Goal: Information Seeking & Learning: Check status

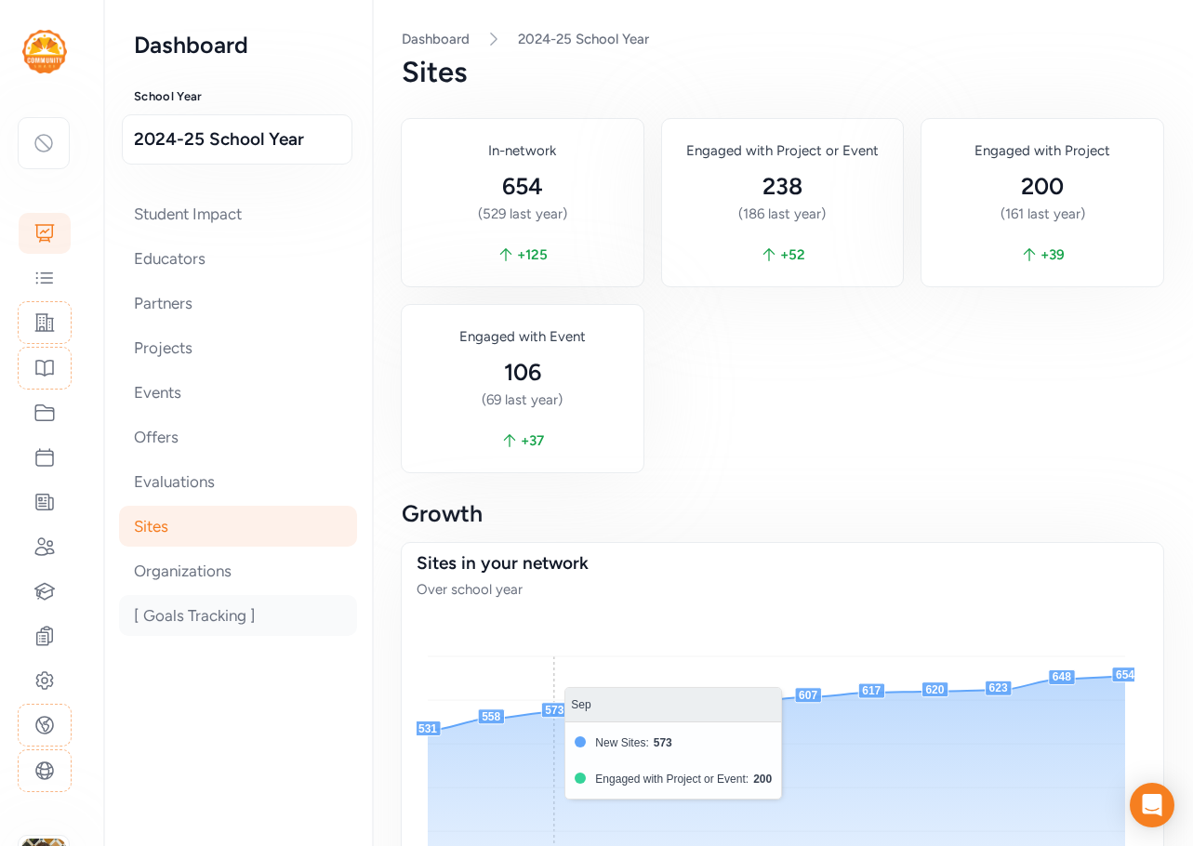
click at [211, 618] on div "[ Goals Tracking ]" at bounding box center [238, 615] width 238 height 41
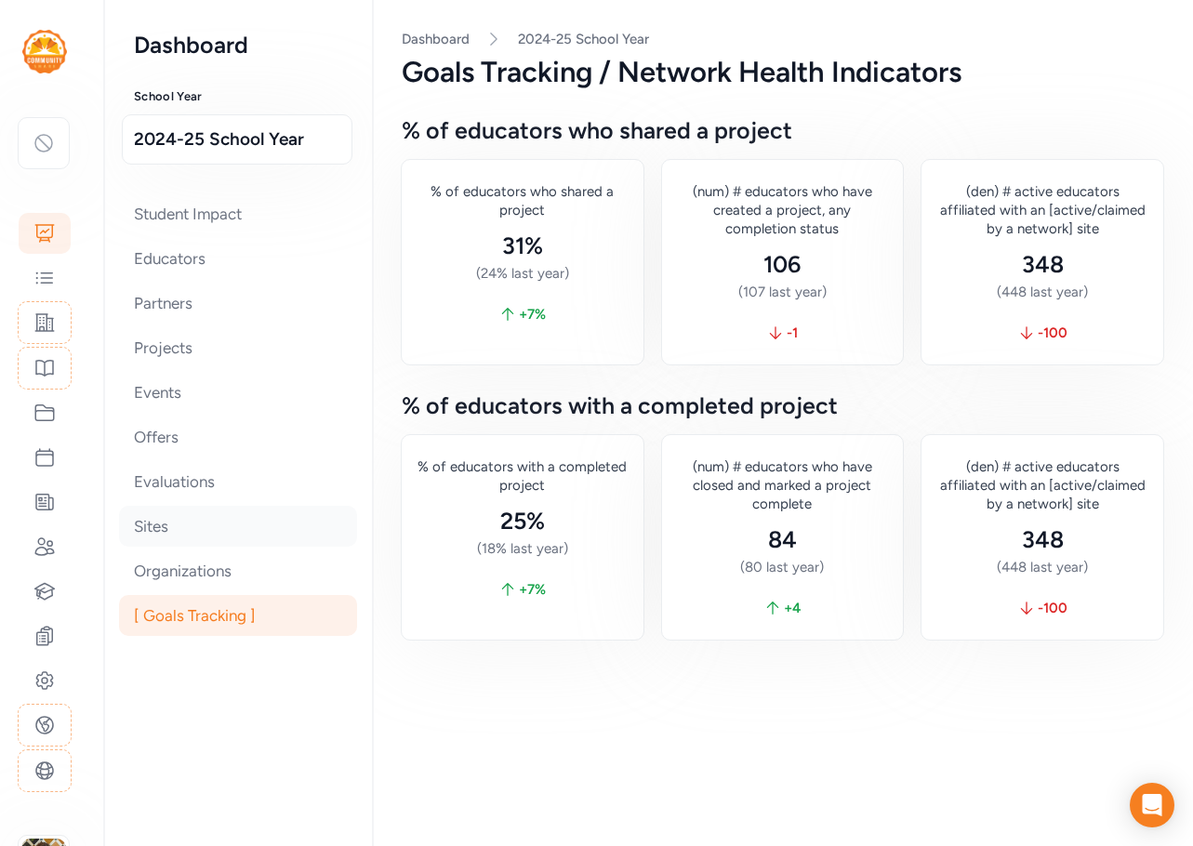
click at [190, 526] on div "Sites" at bounding box center [238, 526] width 238 height 41
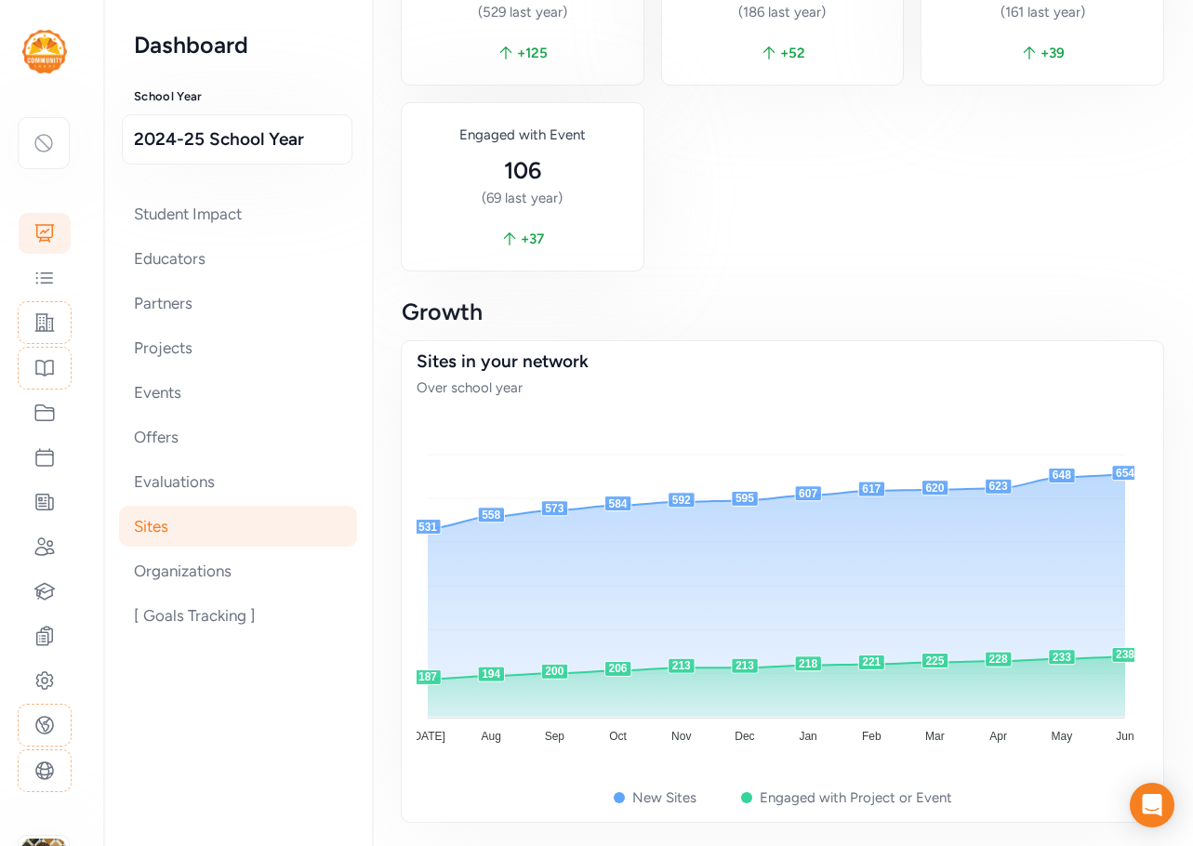
scroll to position [207, 0]
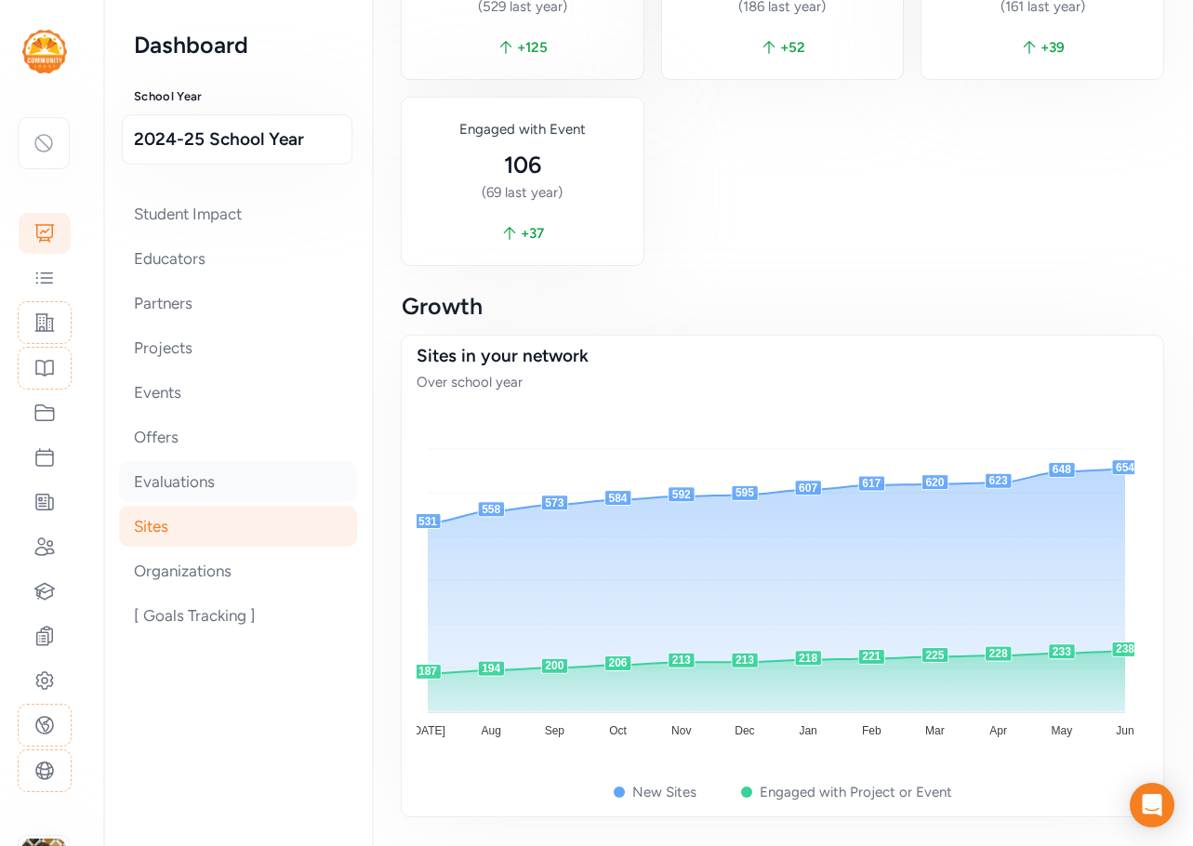
click at [196, 486] on div "Evaluations" at bounding box center [238, 481] width 238 height 41
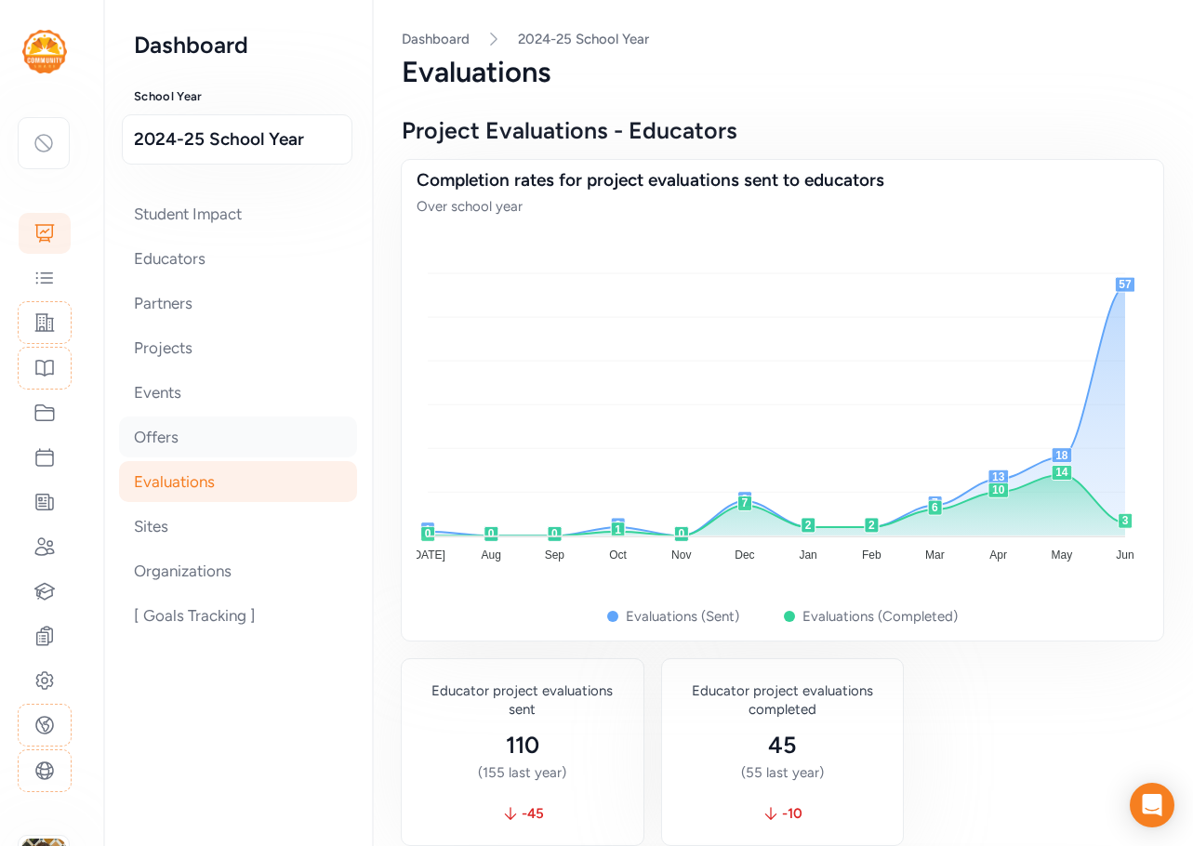
click at [168, 442] on div "Offers" at bounding box center [238, 437] width 238 height 41
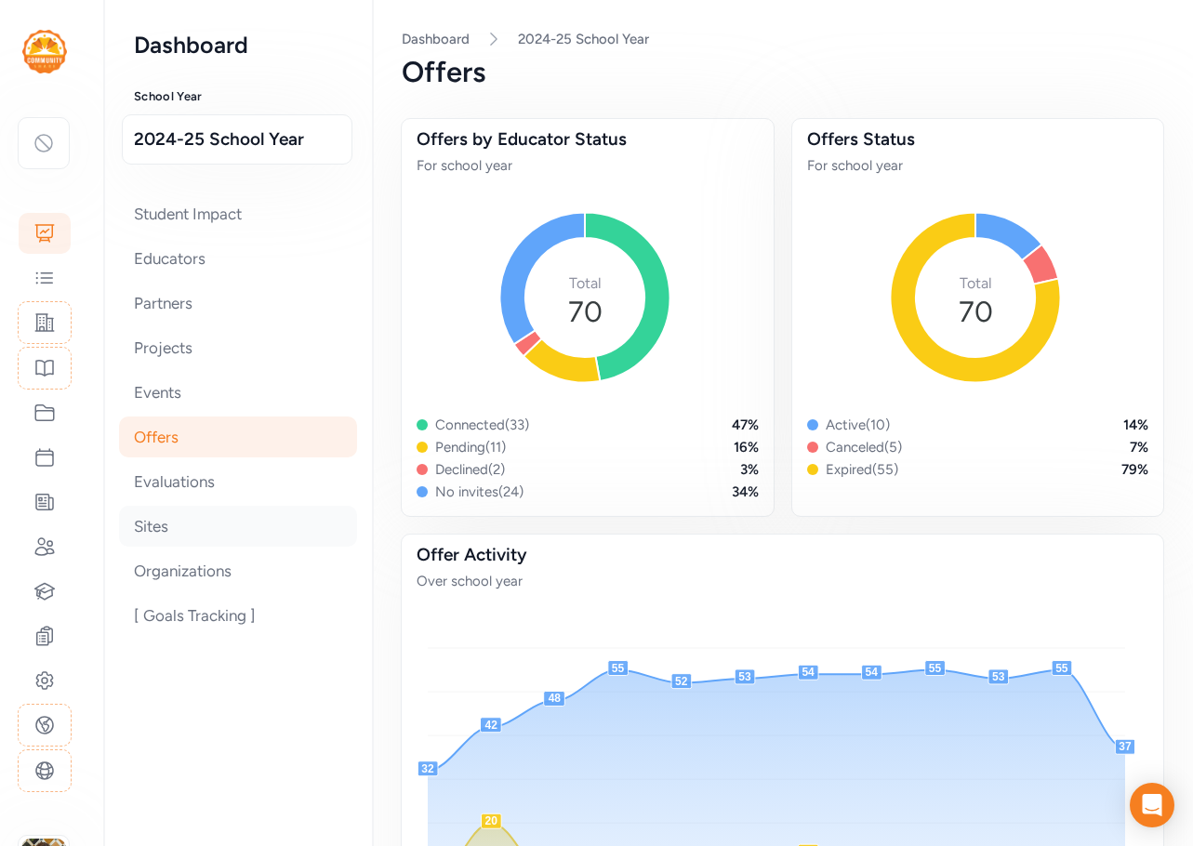
click at [153, 513] on div "Sites" at bounding box center [238, 526] width 238 height 41
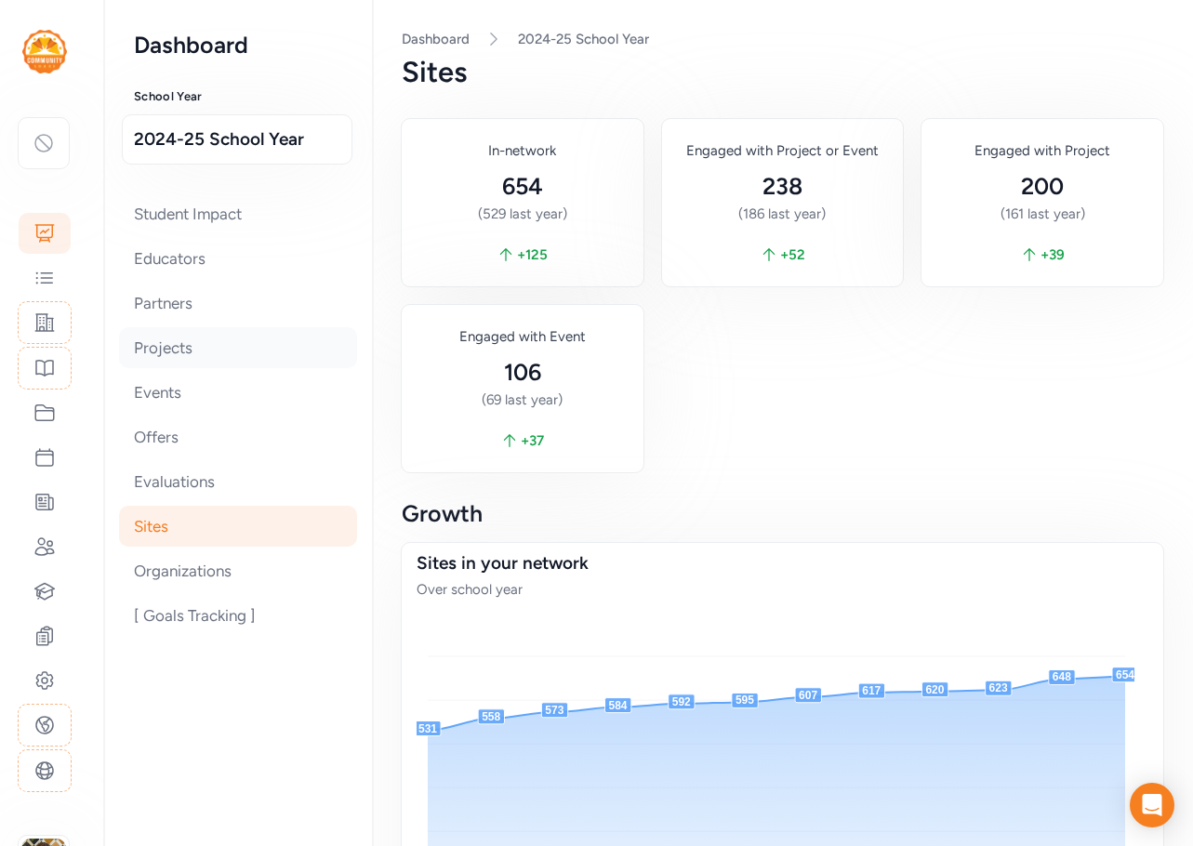
click at [190, 346] on div "Projects" at bounding box center [238, 347] width 238 height 41
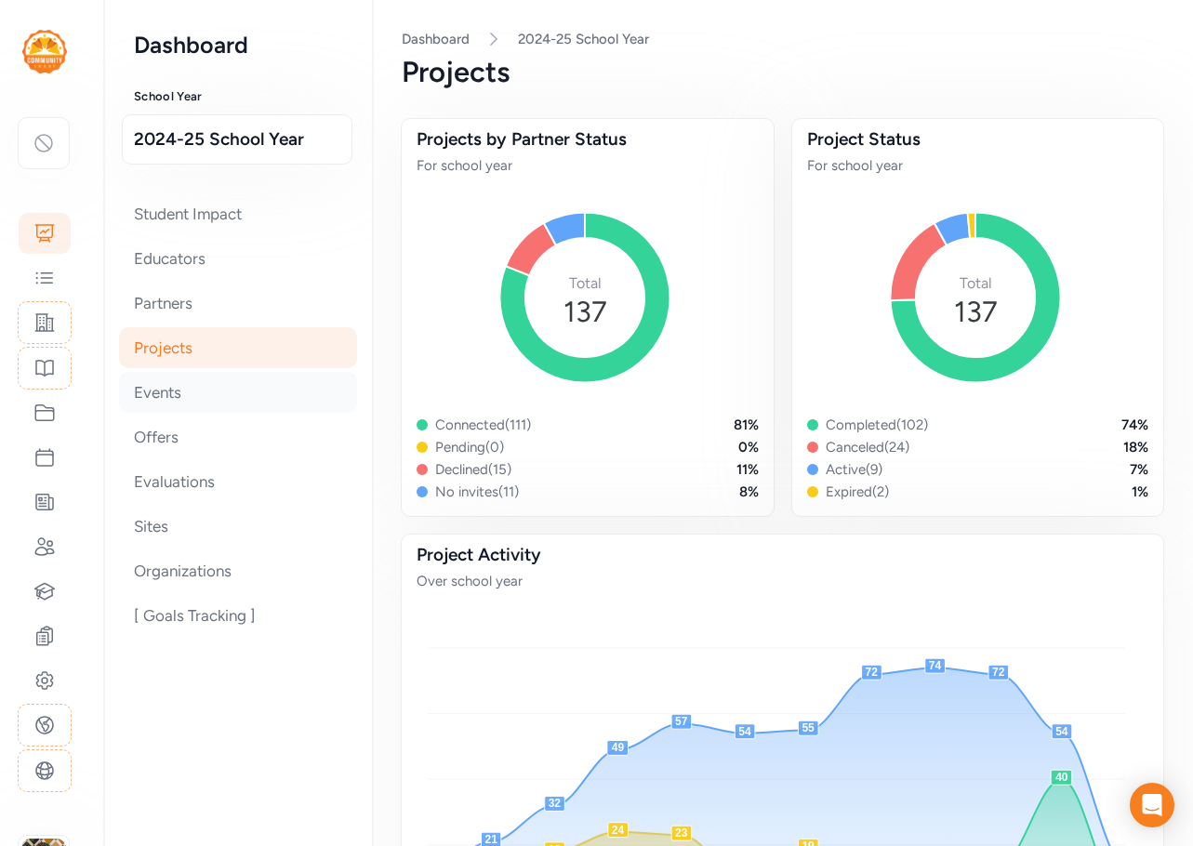
click at [195, 407] on div "Events" at bounding box center [238, 392] width 238 height 41
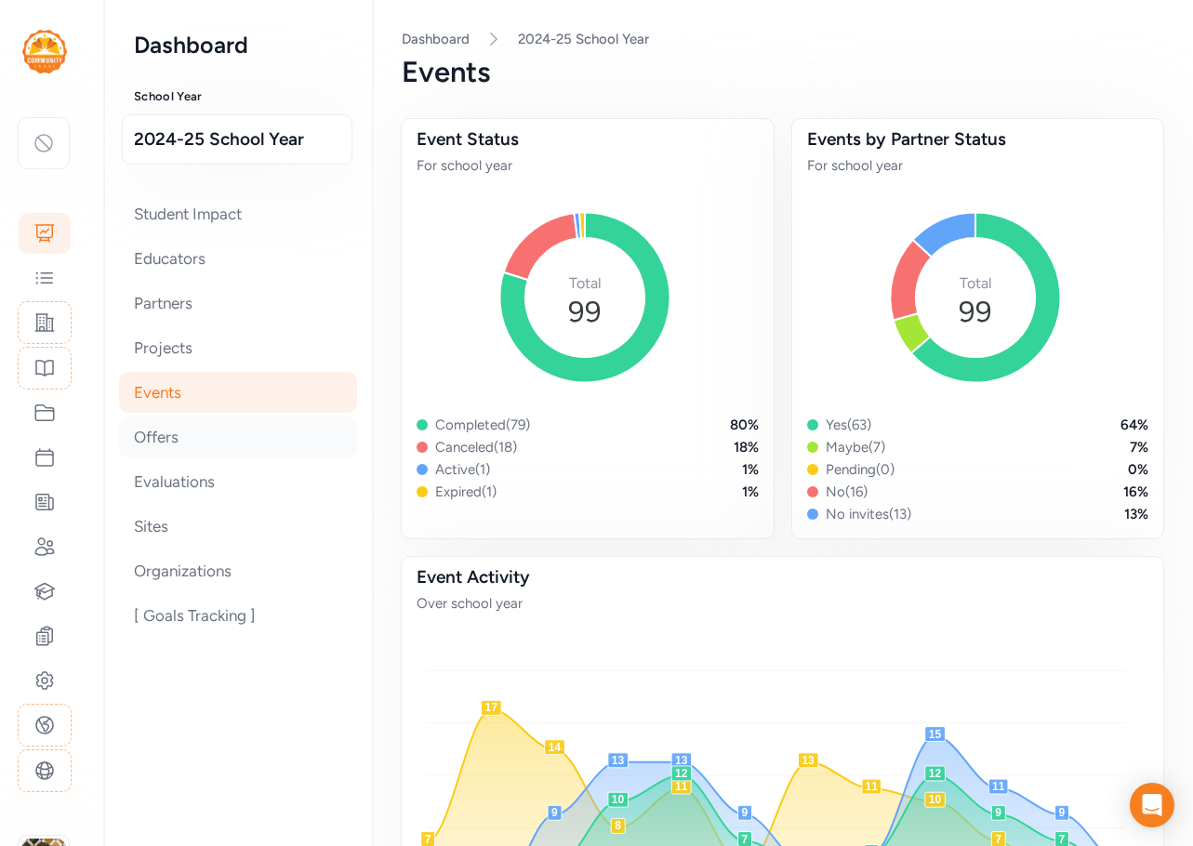
click at [167, 434] on div "Offers" at bounding box center [238, 437] width 238 height 41
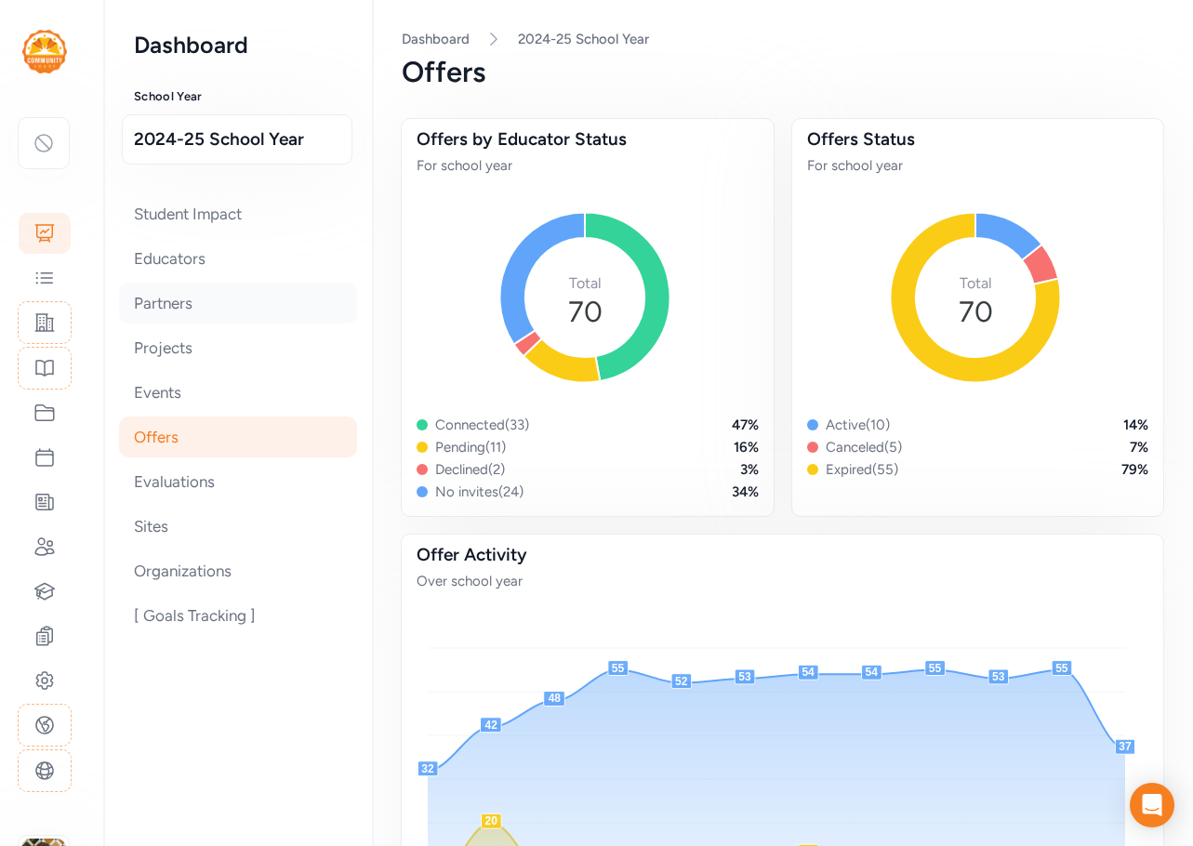
click at [159, 311] on div "Partners" at bounding box center [238, 303] width 238 height 41
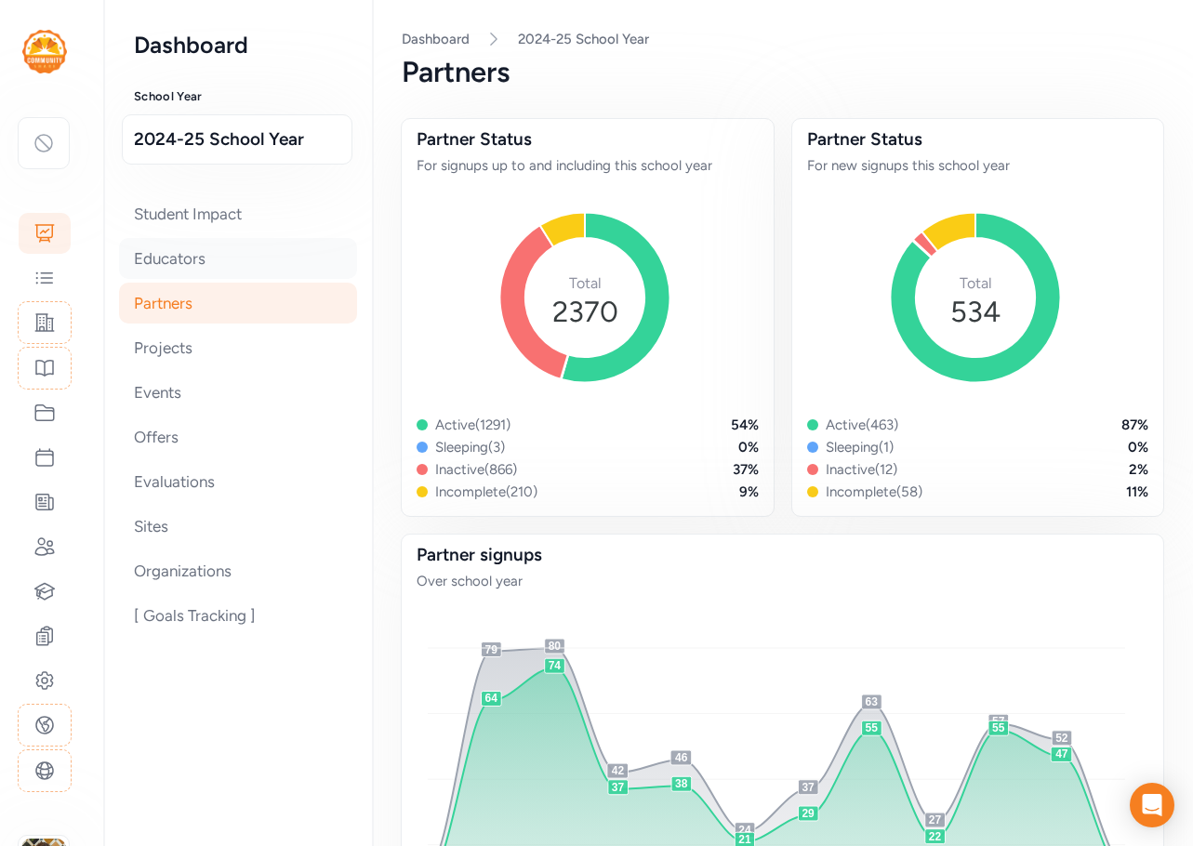
click at [191, 265] on div "Educators" at bounding box center [238, 258] width 238 height 41
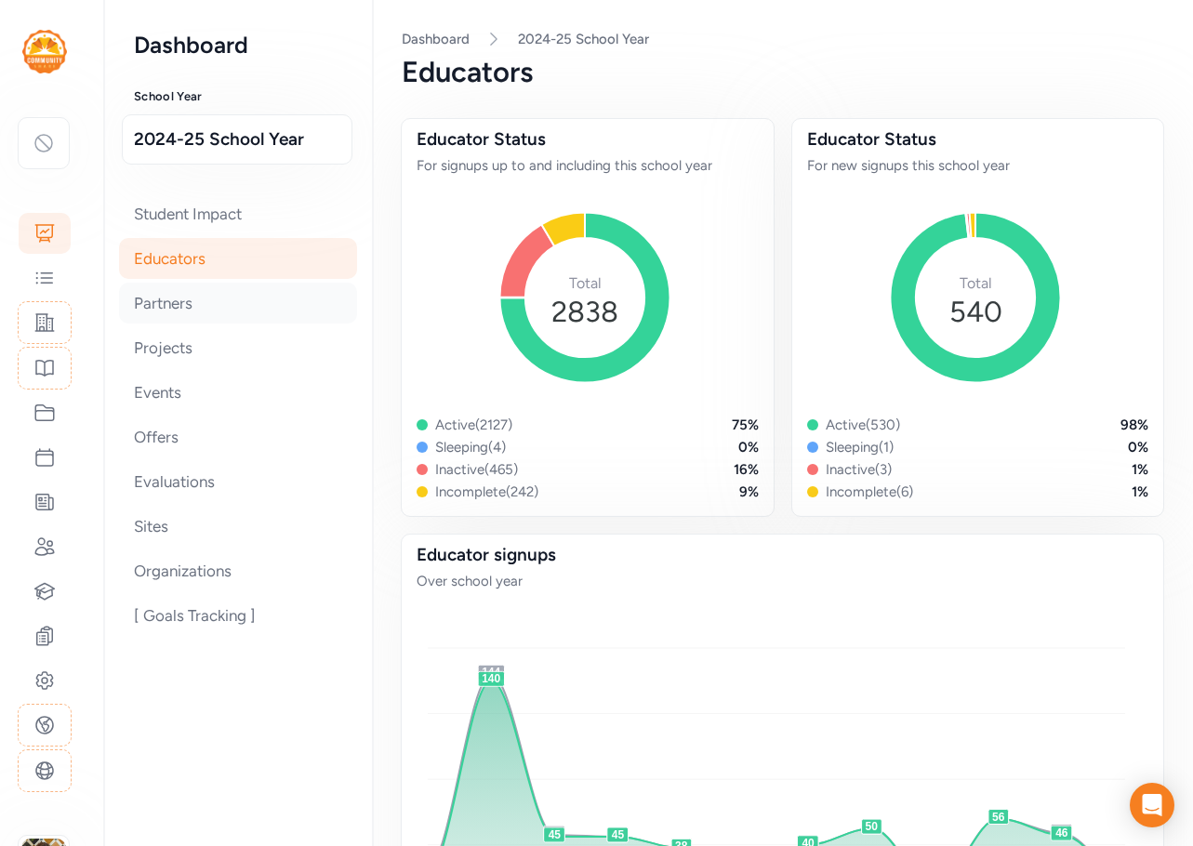
click at [194, 310] on div "Partners" at bounding box center [238, 303] width 238 height 41
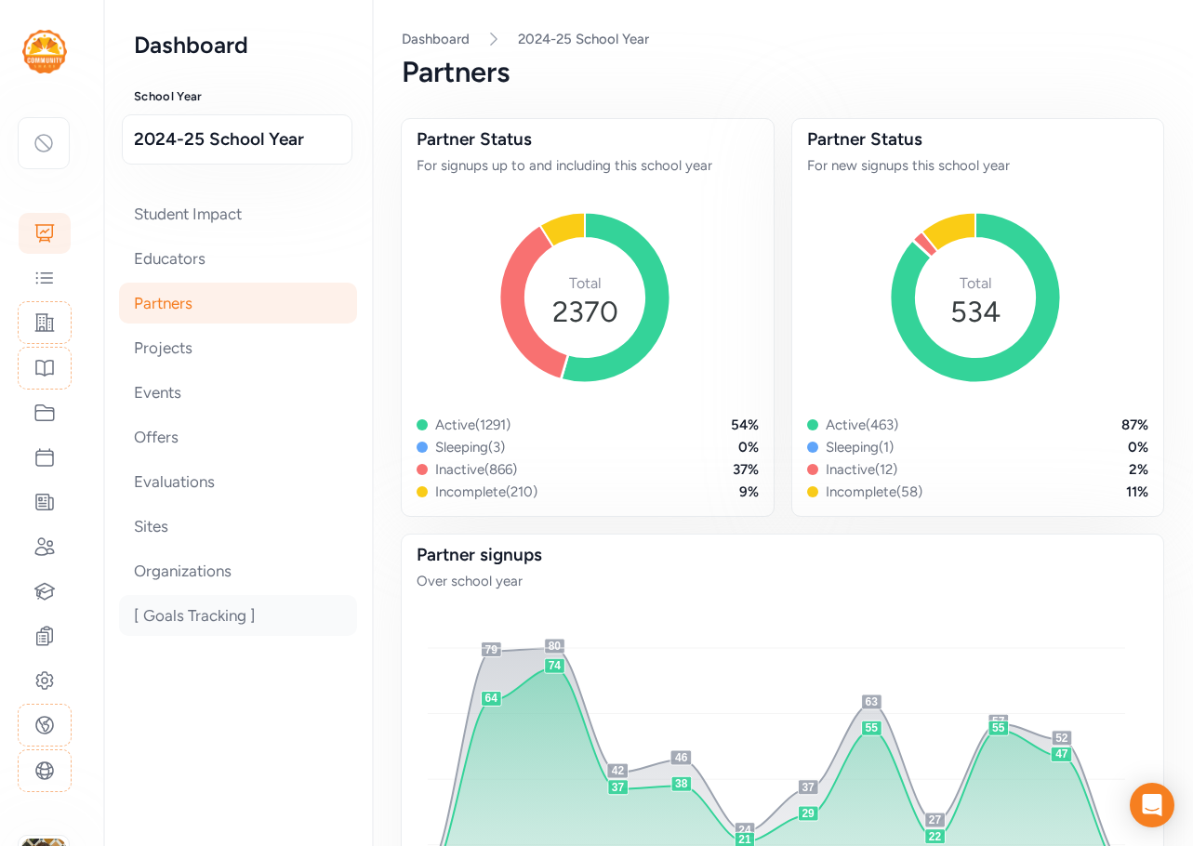
click at [232, 614] on div "[ Goals Tracking ]" at bounding box center [238, 615] width 238 height 41
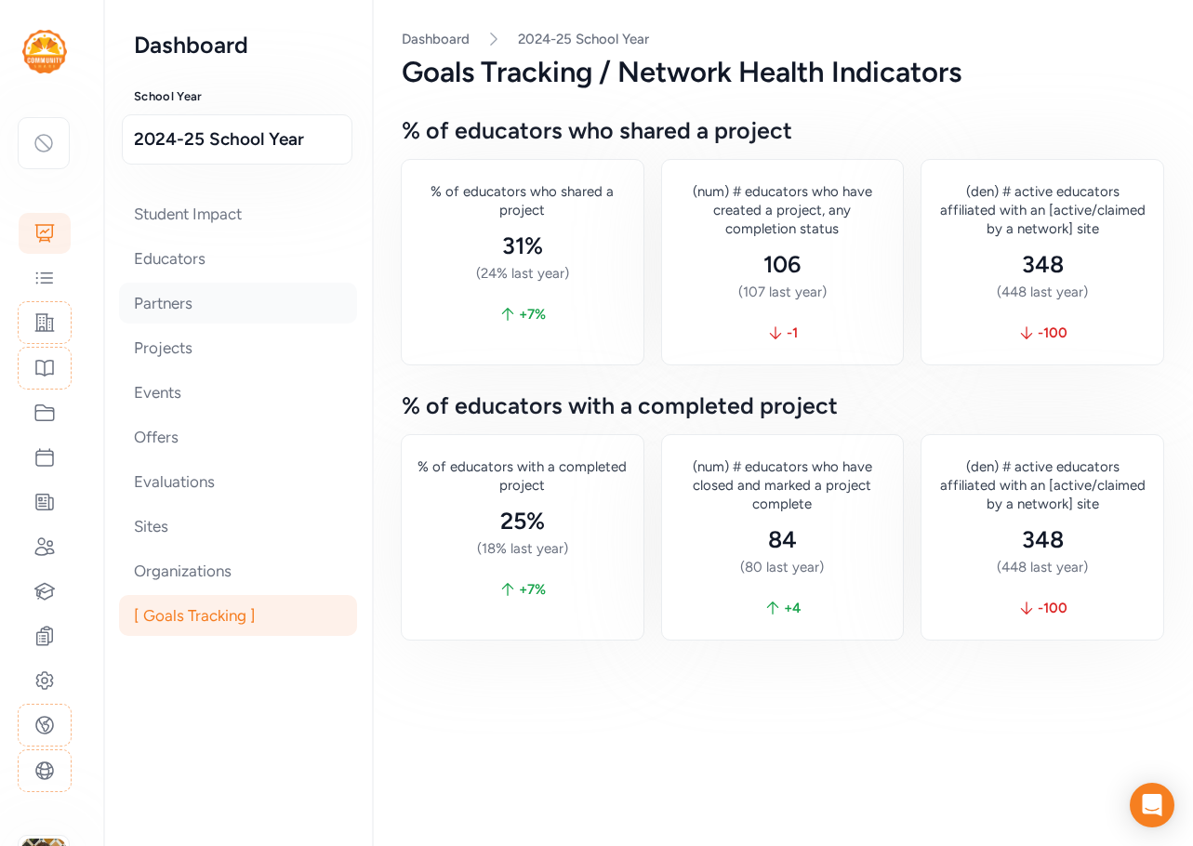
click at [189, 308] on div "Partners" at bounding box center [238, 303] width 238 height 41
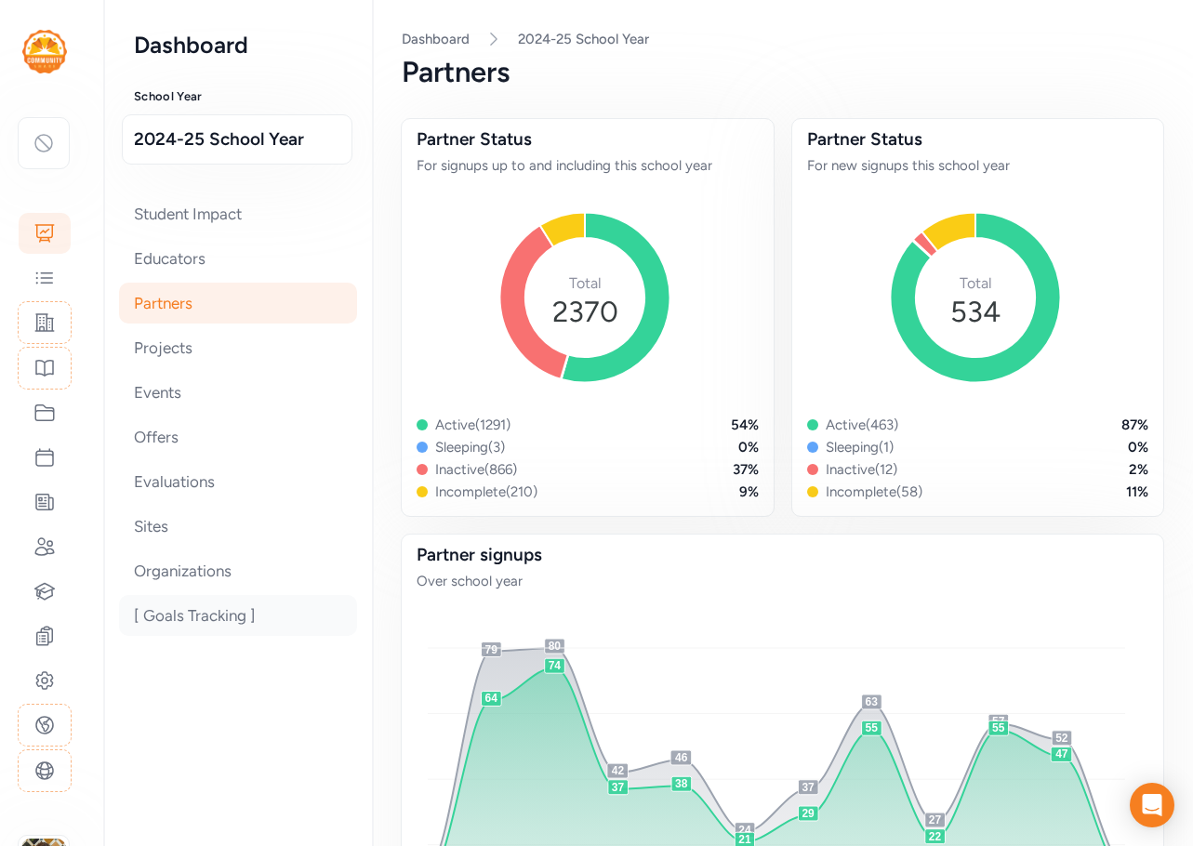
click at [190, 613] on div "[ Goals Tracking ]" at bounding box center [238, 615] width 238 height 41
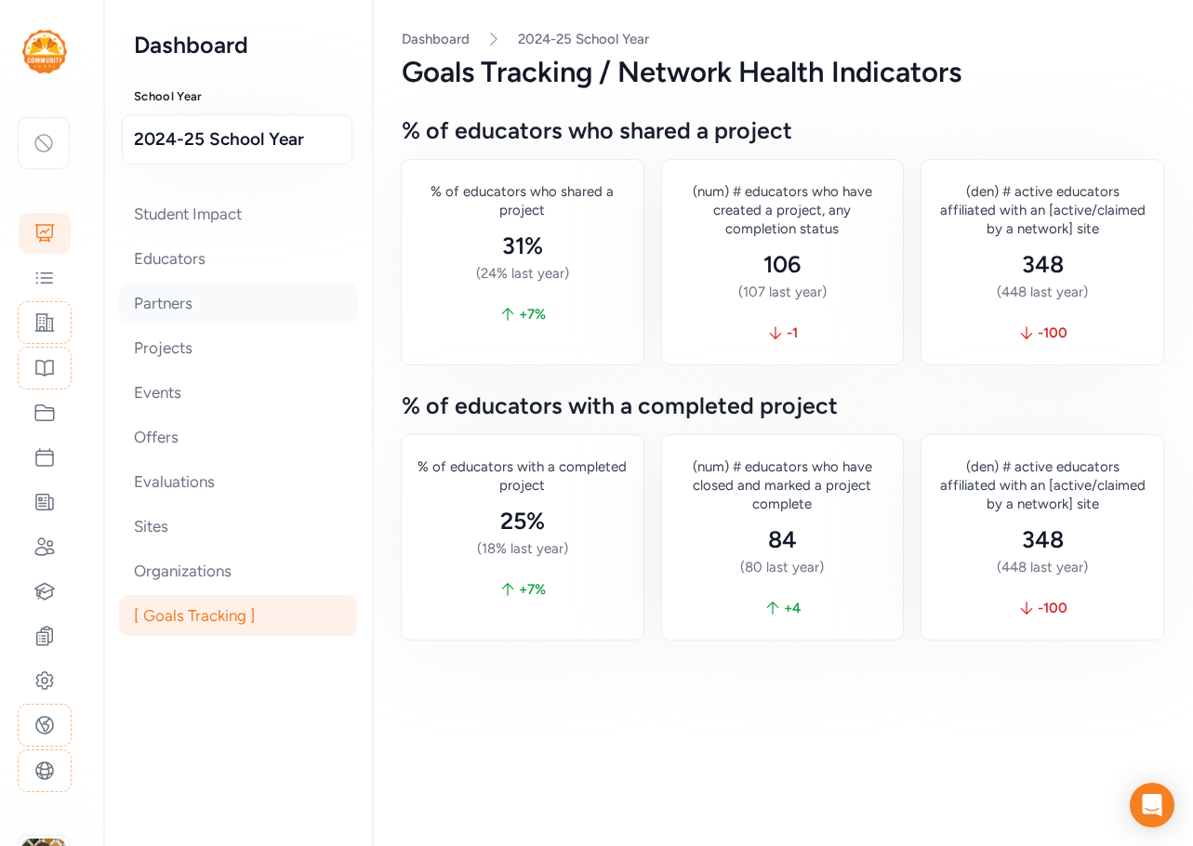
click at [160, 308] on div "Partners" at bounding box center [238, 303] width 238 height 41
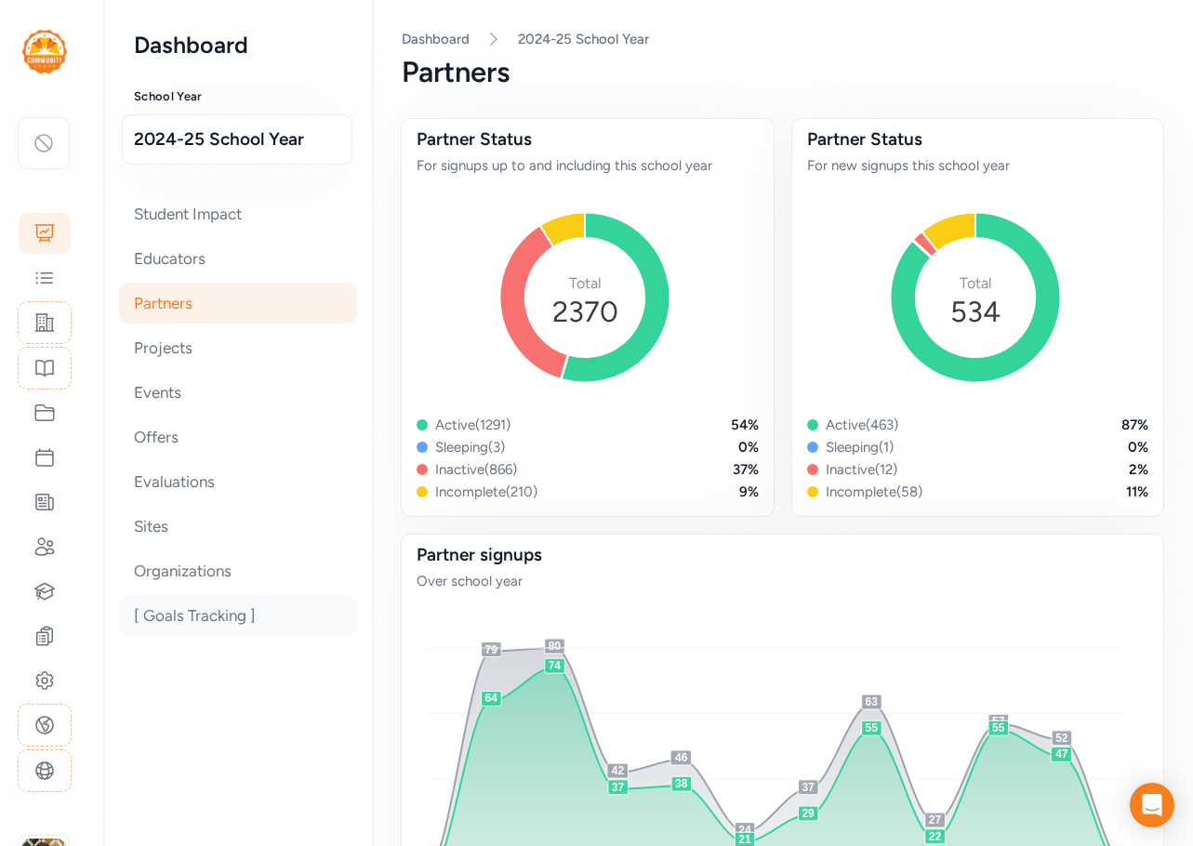
click at [180, 615] on div "[ Goals Tracking ]" at bounding box center [238, 615] width 238 height 41
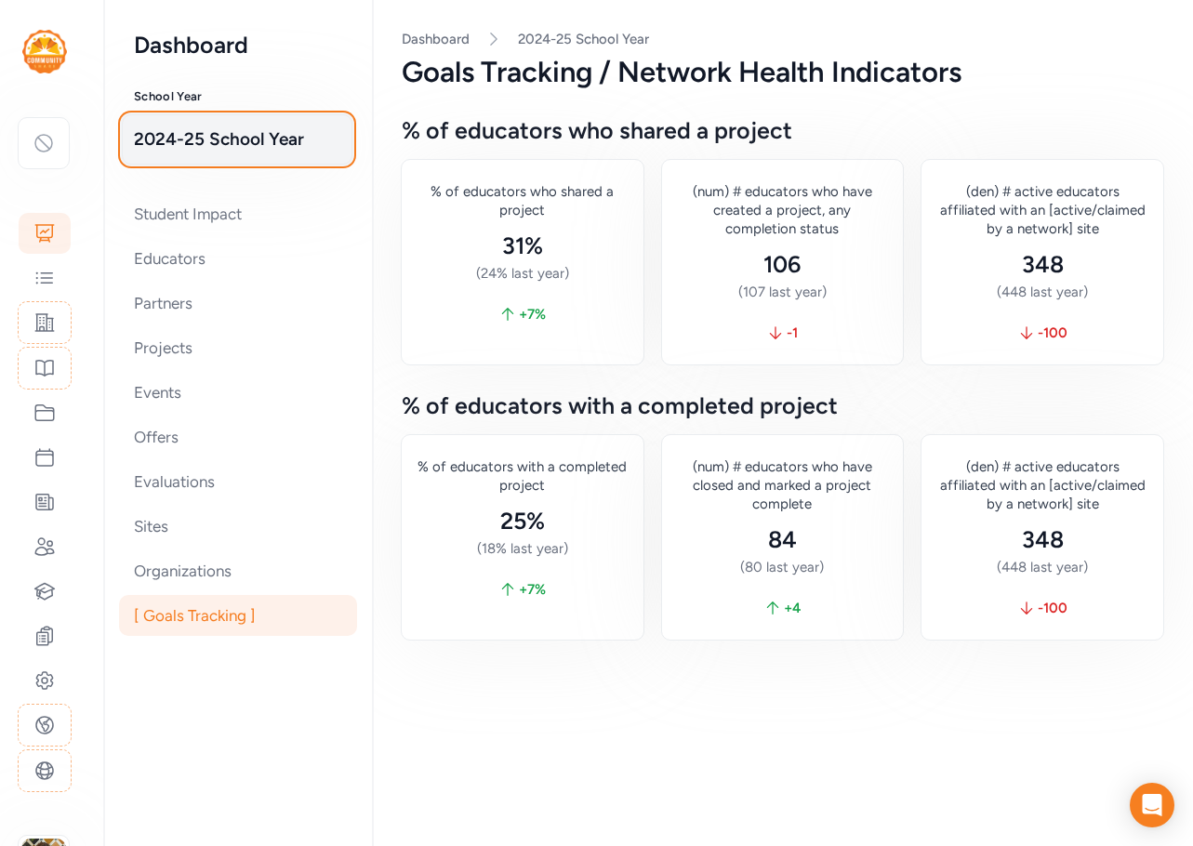
click at [244, 139] on span "2024-25 School Year" at bounding box center [237, 139] width 206 height 26
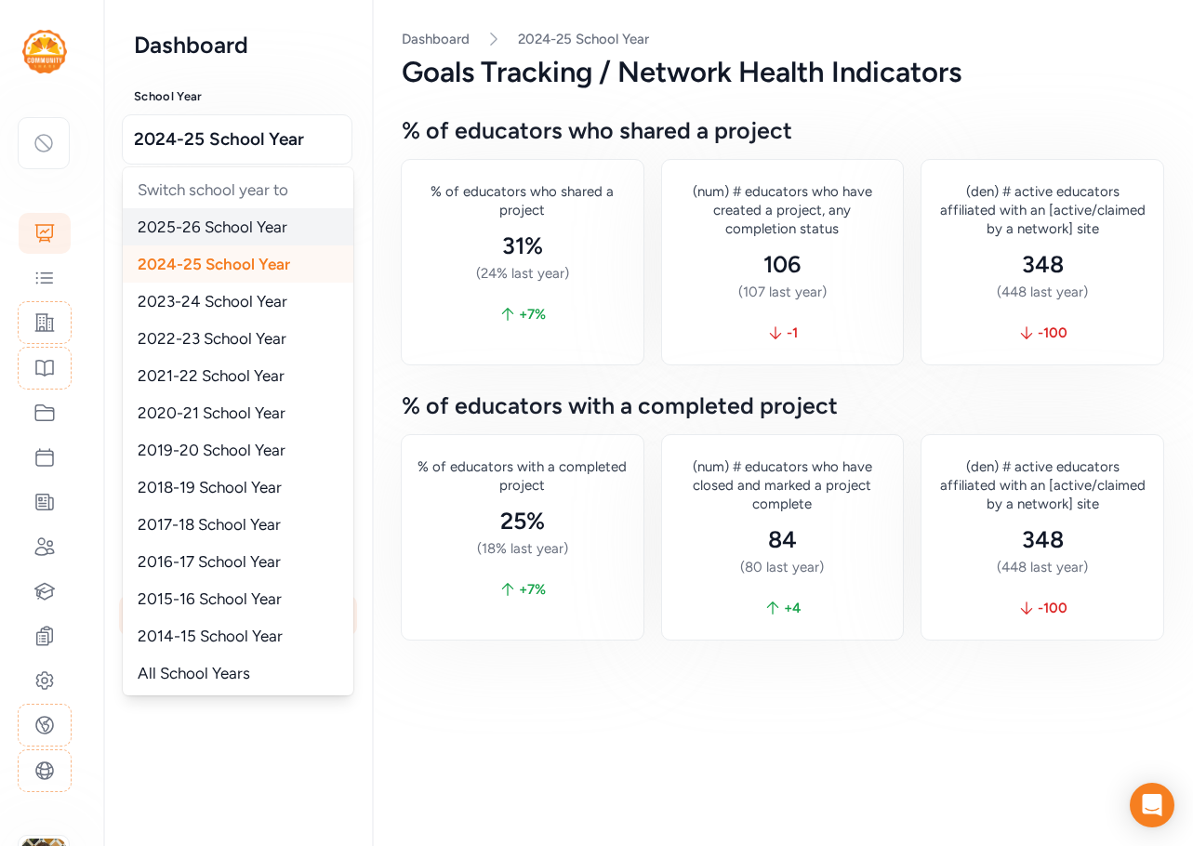
click at [219, 218] on span "2025-26 School Year" at bounding box center [213, 227] width 150 height 19
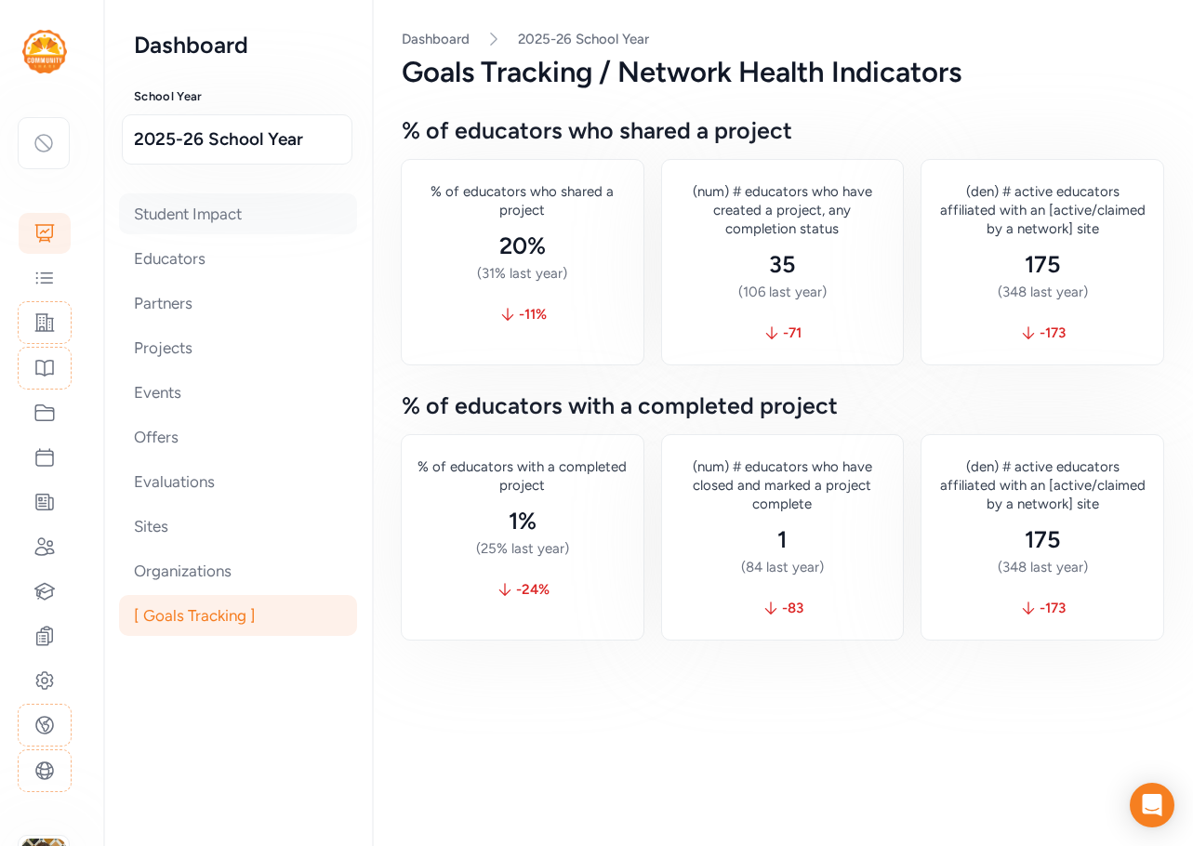
click at [226, 207] on div "Student Impact" at bounding box center [238, 213] width 238 height 41
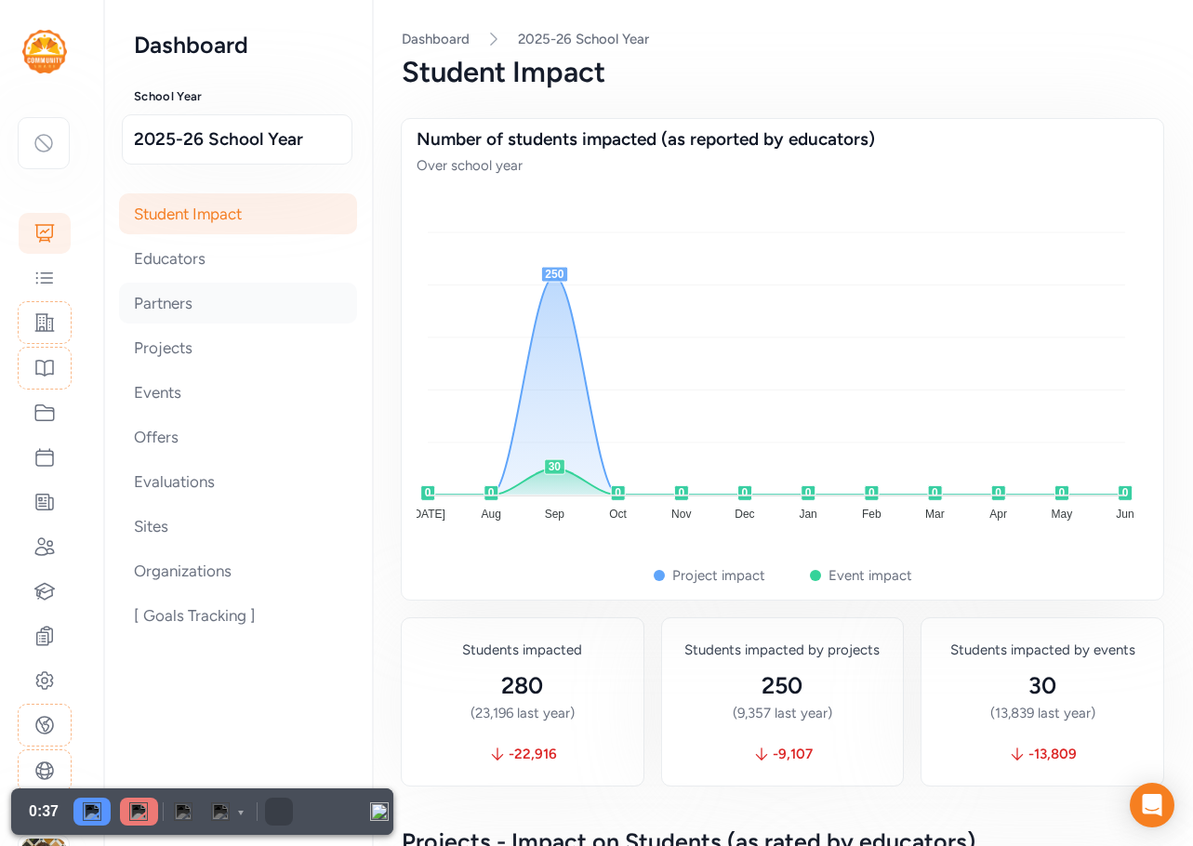
click at [177, 299] on div "Partners" at bounding box center [238, 303] width 238 height 41
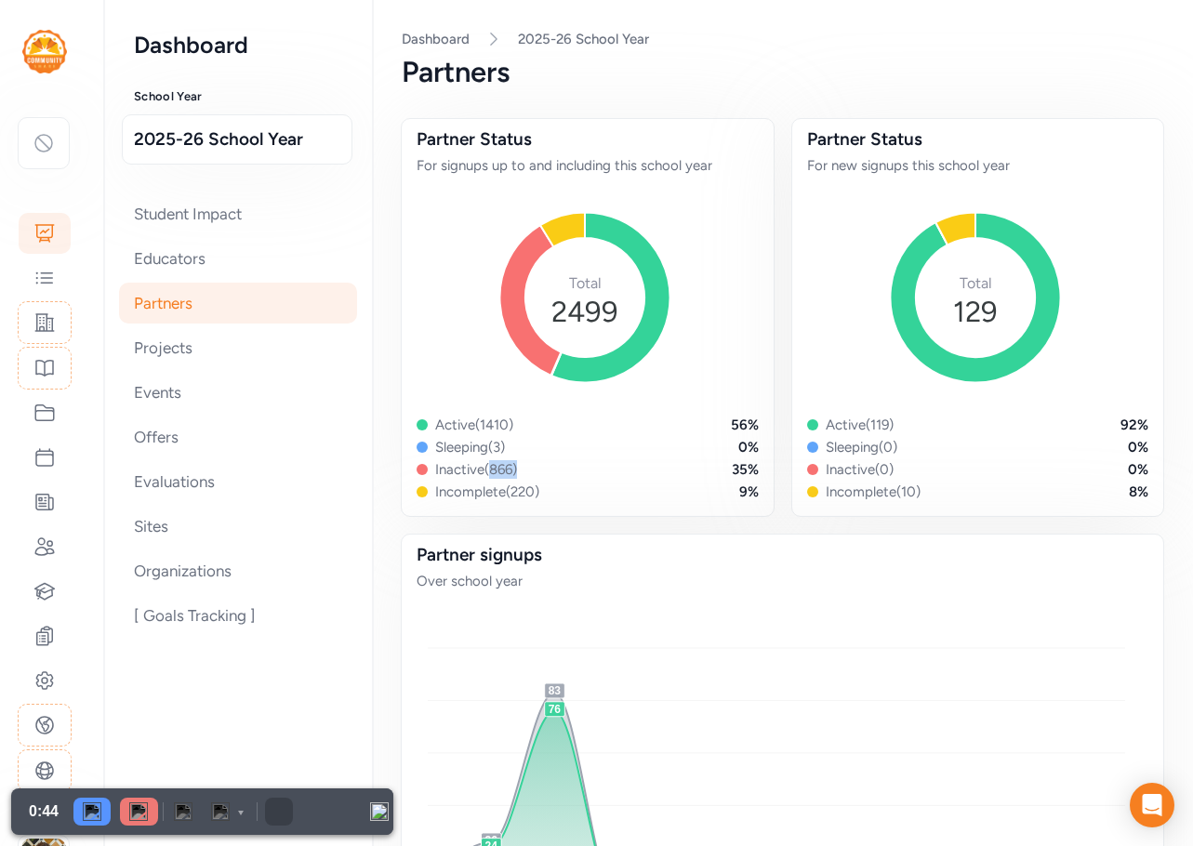
drag, startPoint x: 524, startPoint y: 469, endPoint x: 489, endPoint y: 473, distance: 35.6
click at [489, 473] on div "Inactive ( 866 ) 35 %" at bounding box center [588, 469] width 342 height 19
drag, startPoint x: 548, startPoint y: 493, endPoint x: 510, endPoint y: 497, distance: 38.3
click at [510, 497] on div "Incomplete ( 220 ) 9 %" at bounding box center [588, 492] width 342 height 19
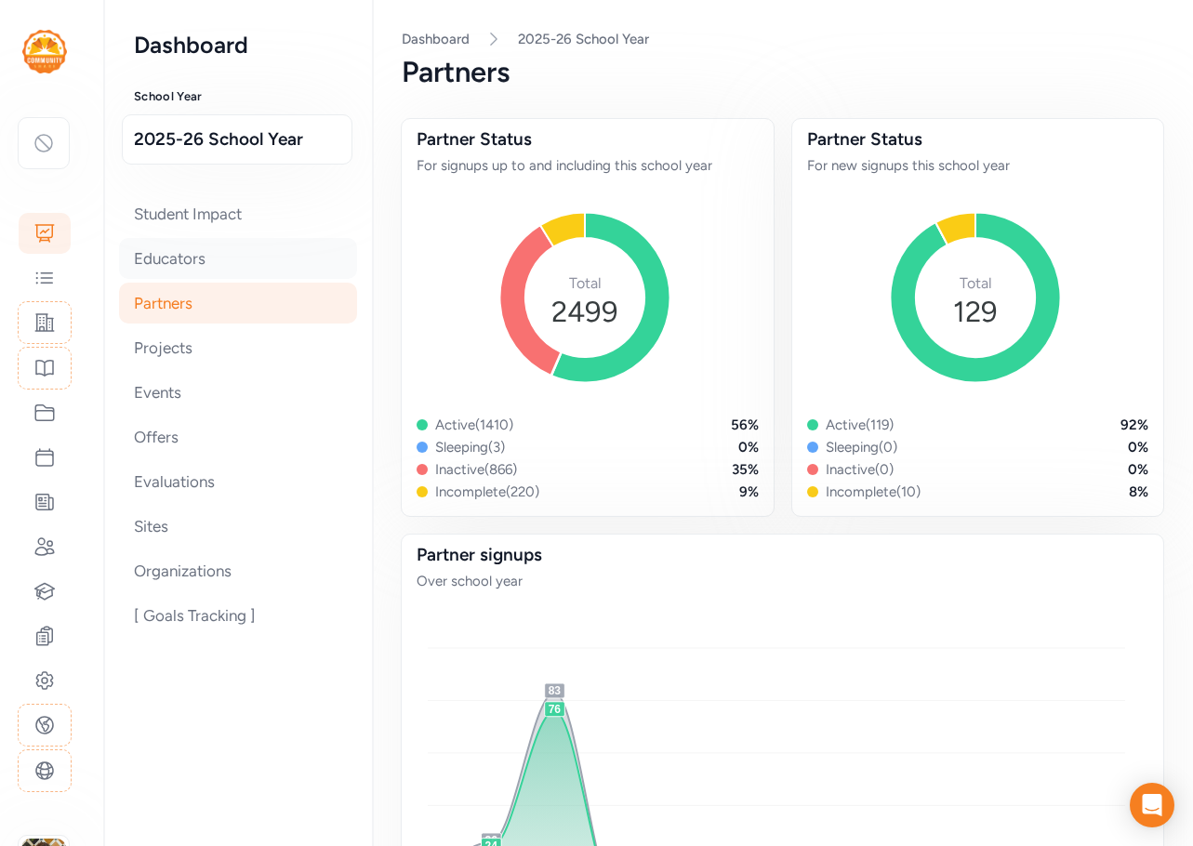
click at [180, 252] on div "Educators" at bounding box center [238, 258] width 238 height 41
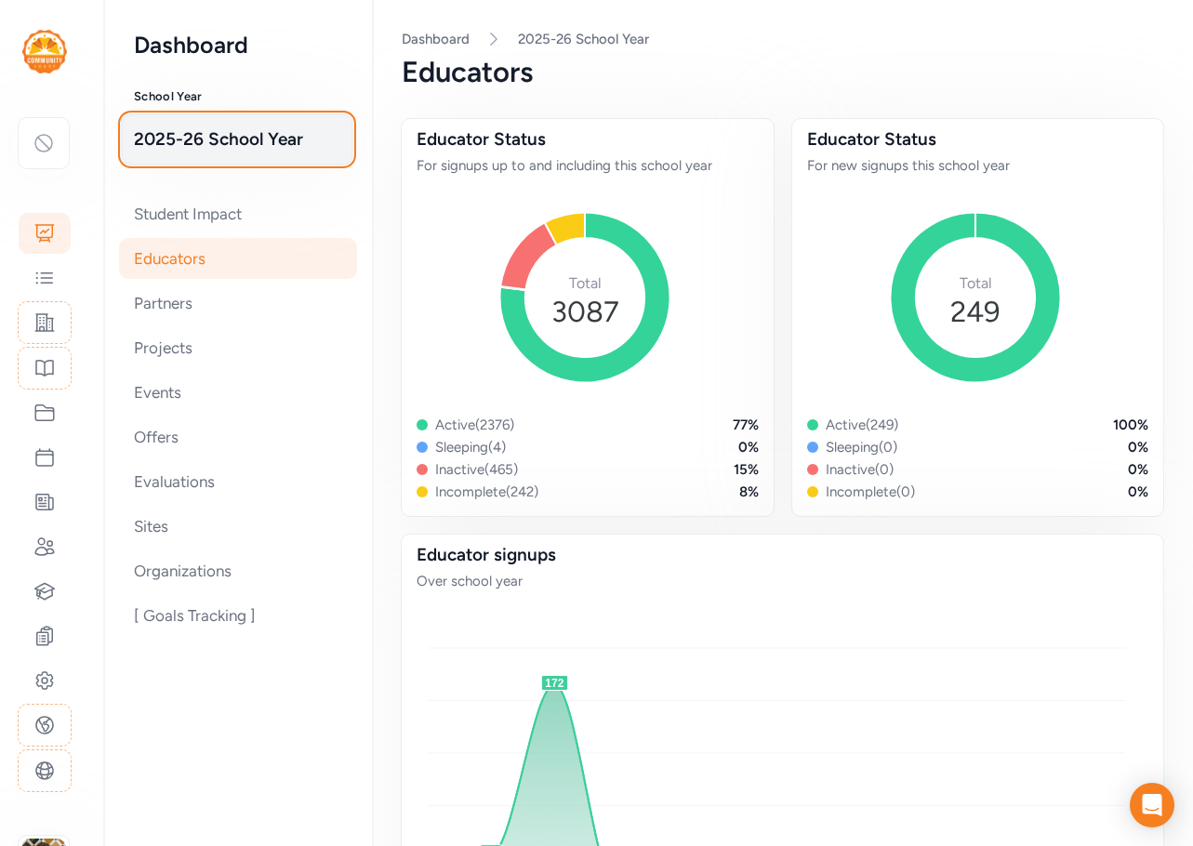
click at [198, 151] on span "2025-26 School Year" at bounding box center [237, 139] width 206 height 26
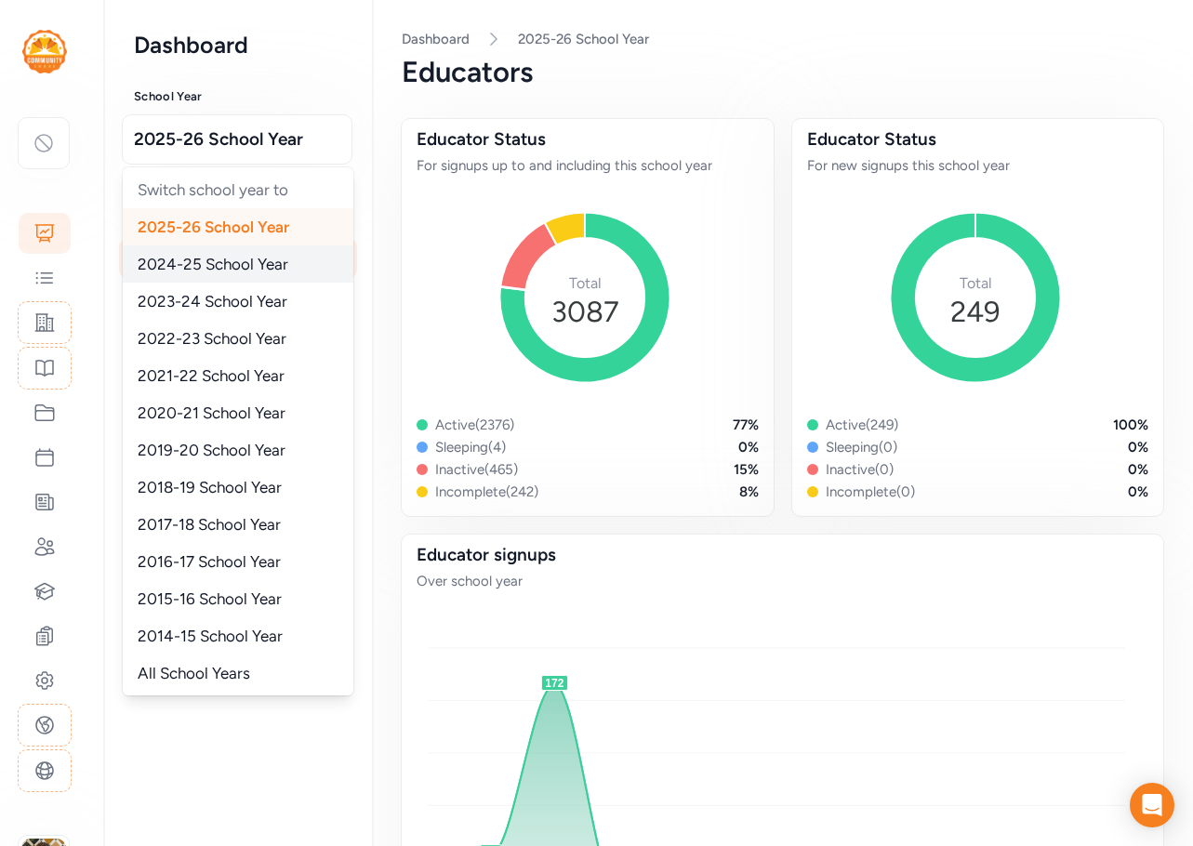
click at [193, 261] on span "2024-25 School Year" at bounding box center [213, 264] width 151 height 19
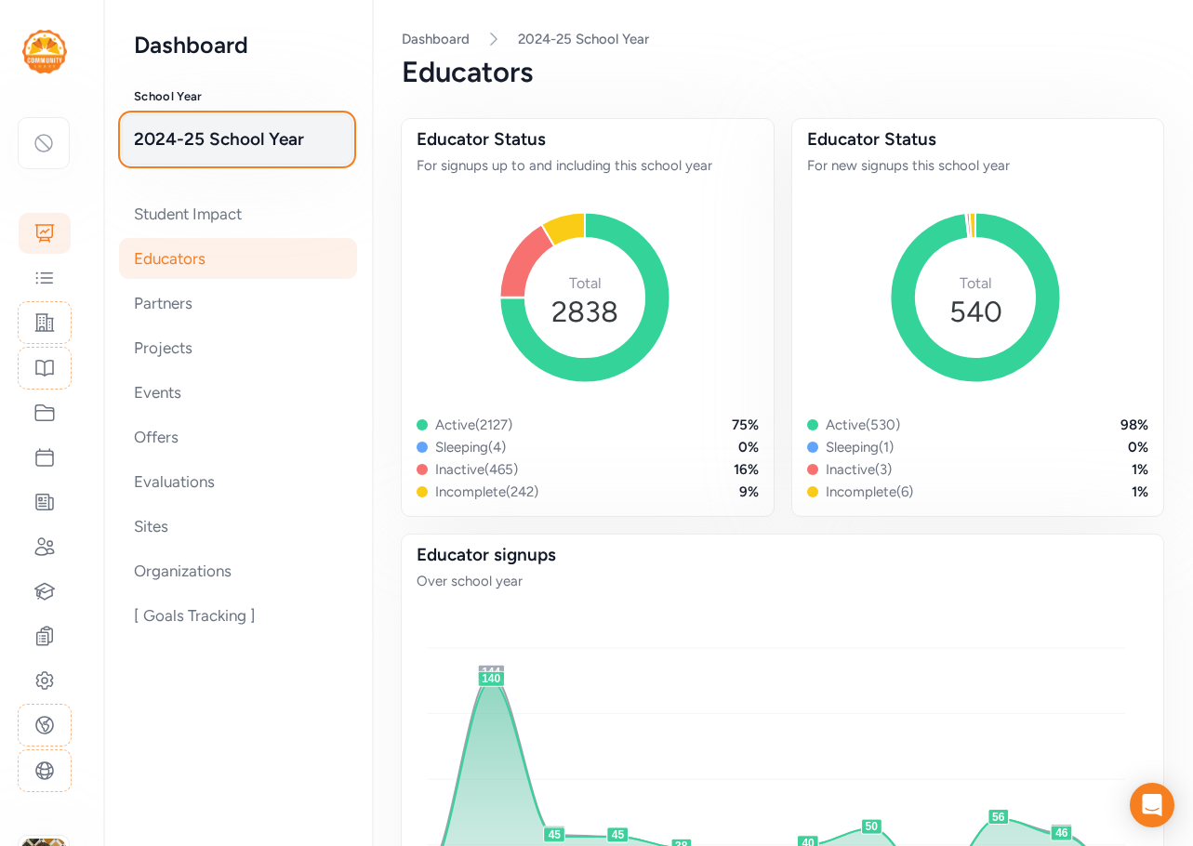
click at [265, 149] on span "2024-25 School Year" at bounding box center [237, 139] width 206 height 26
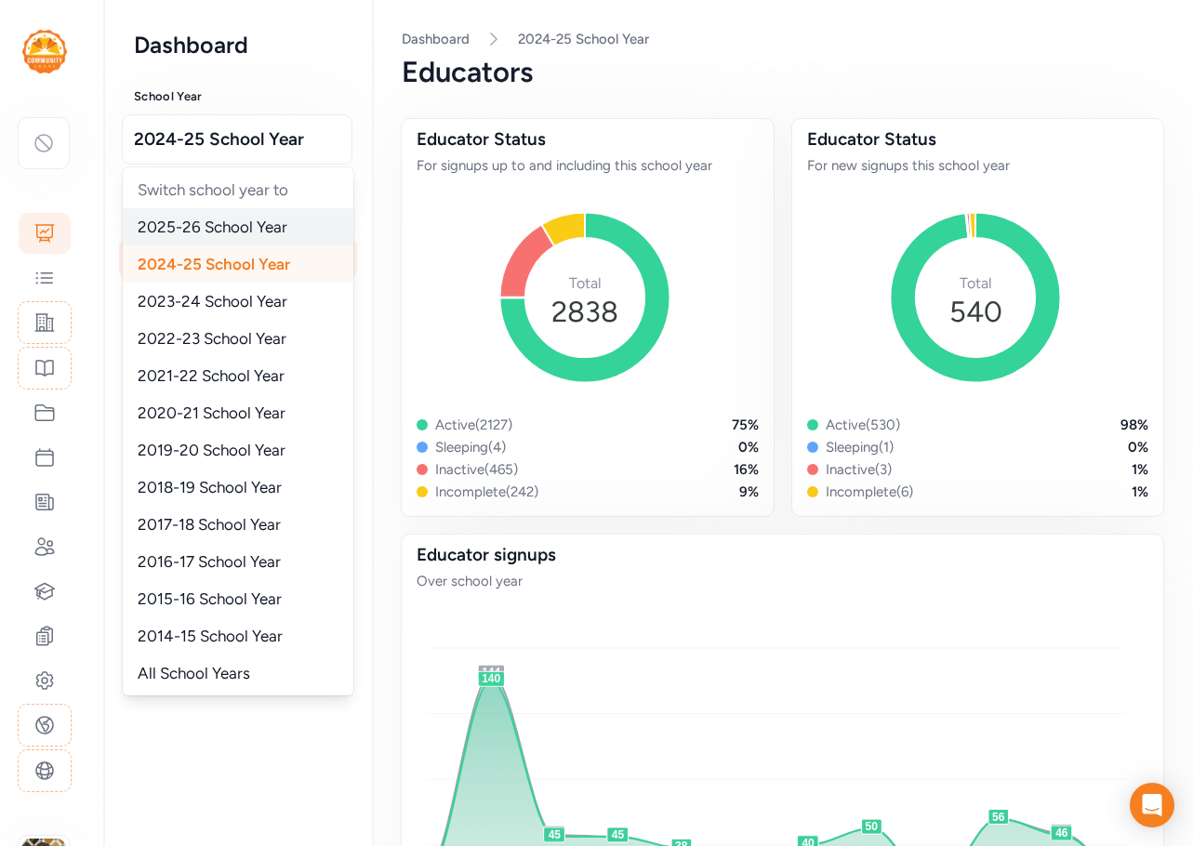
click at [243, 231] on span "2025-26 School Year" at bounding box center [213, 227] width 150 height 19
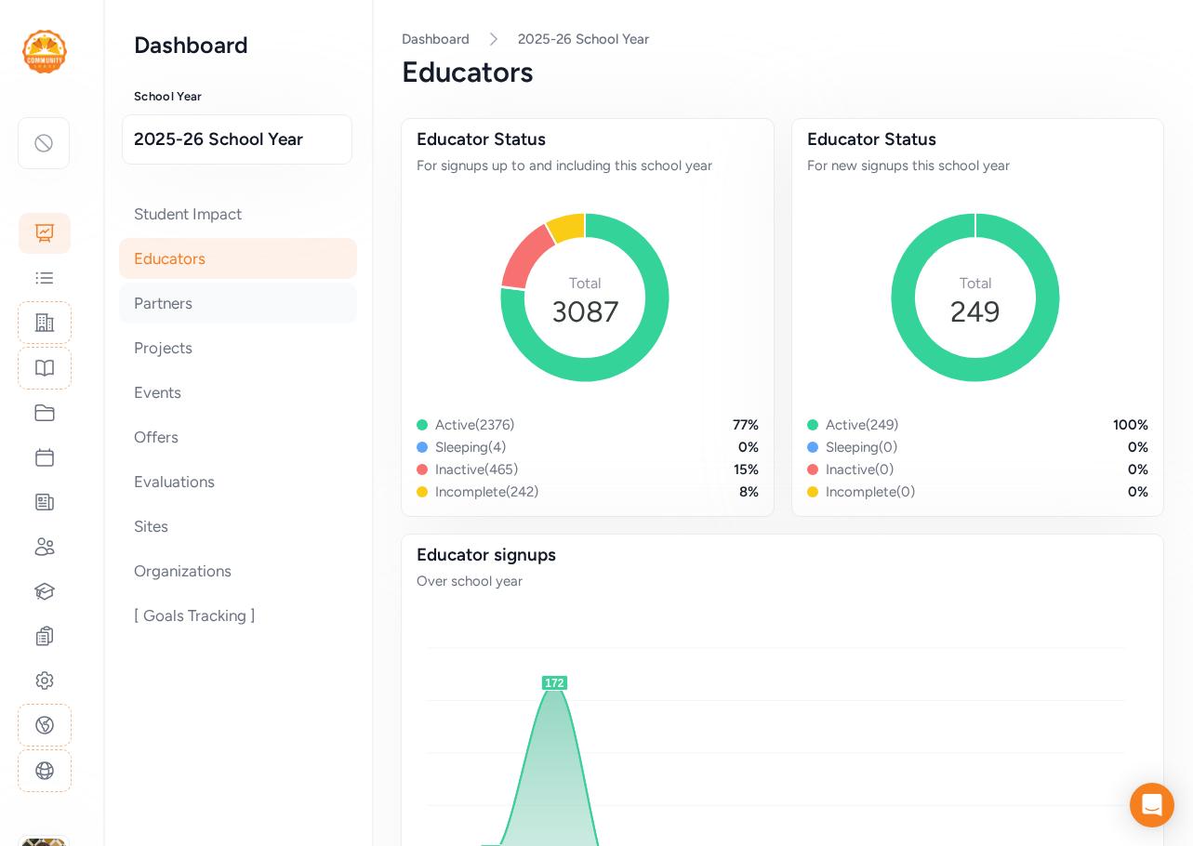
click at [202, 309] on div "Partners" at bounding box center [238, 303] width 238 height 41
